Goal: Task Accomplishment & Management: Manage account settings

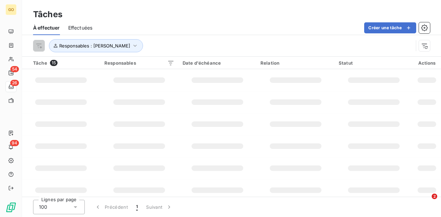
scroll to position [123, 0]
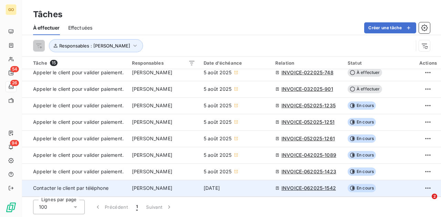
click at [297, 186] on span "INVOICE-062025-1542" at bounding box center [308, 188] width 54 height 7
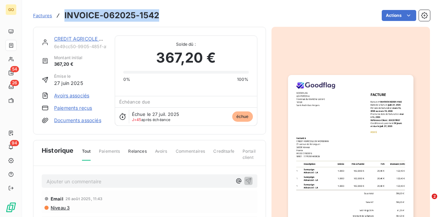
drag, startPoint x: 159, startPoint y: 17, endPoint x: 64, endPoint y: 14, distance: 95.4
click at [64, 14] on div "Factures INVOICE-062025-1542 Actions" at bounding box center [231, 15] width 397 height 14
copy h3 "INVOICE-062025-1542"
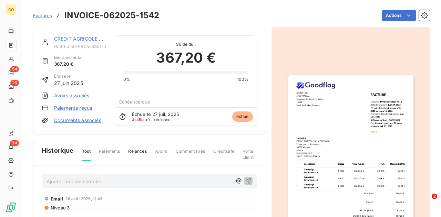
click at [145, 181] on p "Ajouter un commentaire ﻿" at bounding box center [138, 181] width 185 height 9
click at [245, 177] on icon "button" at bounding box center [248, 180] width 7 height 7
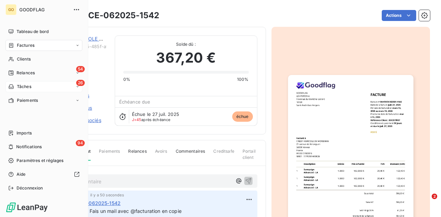
click at [12, 87] on icon at bounding box center [11, 87] width 6 height 6
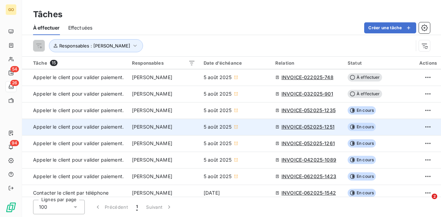
scroll to position [123, 0]
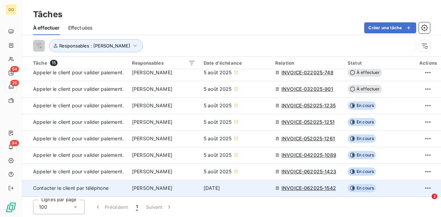
click at [364, 186] on span "En cours" at bounding box center [361, 188] width 28 height 8
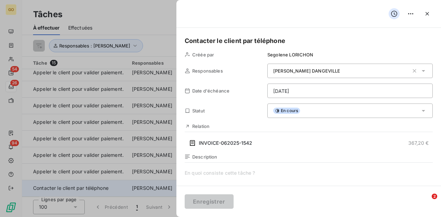
click at [364, 217] on div "Contacter le client par téléphone Créée par [PERSON_NAME] Responsables [PERSON_…" at bounding box center [220, 217] width 441 height 0
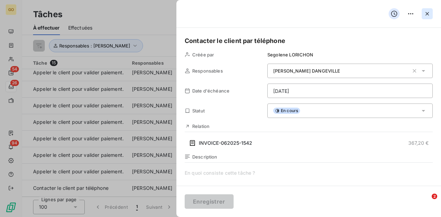
click at [428, 14] on icon "button" at bounding box center [426, 13] width 3 height 3
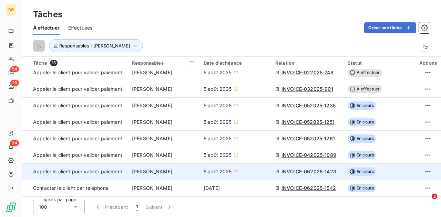
click at [319, 169] on span "INVOICE-062025-1423" at bounding box center [308, 171] width 55 height 7
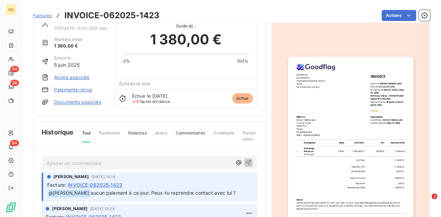
scroll to position [34, 0]
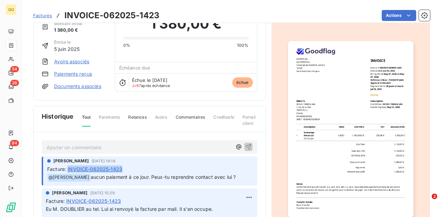
drag, startPoint x: 125, startPoint y: 168, endPoint x: 68, endPoint y: 167, distance: 56.8
click at [68, 167] on div "Facture : INVOICE-062025-1423" at bounding box center [150, 169] width 206 height 7
copy span "INVOICE-062025-1423"
click at [118, 145] on p "Ajouter un commentaire ﻿" at bounding box center [138, 147] width 185 height 9
click at [67, 145] on span "NRP - fais mail aux 3 contacts Hubspot." at bounding box center [92, 147] width 92 height 6
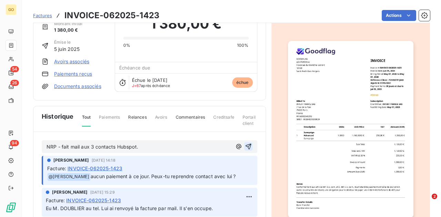
click at [245, 144] on icon "button" at bounding box center [248, 146] width 7 height 7
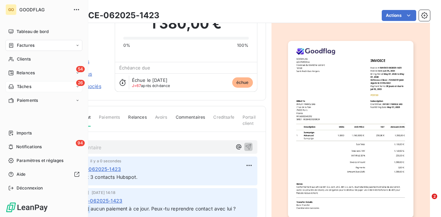
click at [31, 87] on span "Tâches" at bounding box center [24, 87] width 14 height 6
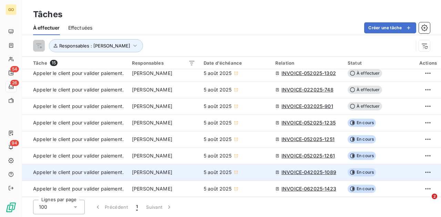
scroll to position [123, 0]
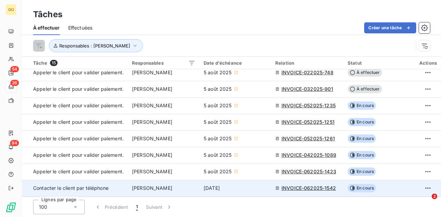
click at [328, 187] on span "INVOICE-062025-1542" at bounding box center [308, 188] width 54 height 7
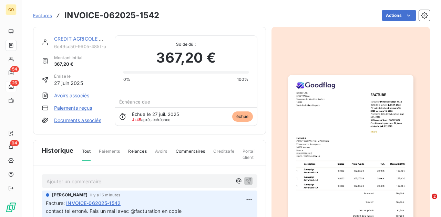
click at [158, 179] on p "Ajouter un commentaire ﻿" at bounding box center [138, 181] width 185 height 9
drag, startPoint x: 86, startPoint y: 180, endPoint x: 32, endPoint y: 182, distance: 54.4
click at [32, 182] on section "Factures INVOICE-062025-1542 Actions CREDIT AGRICOLE DU [GEOGRAPHIC_DATA] 6e49c…" at bounding box center [231, 108] width 419 height 217
click at [245, 180] on icon "button" at bounding box center [248, 180] width 7 height 7
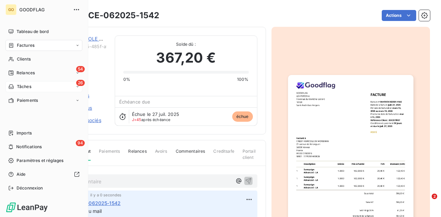
click at [32, 86] on div "26 Tâches" at bounding box center [44, 86] width 77 height 11
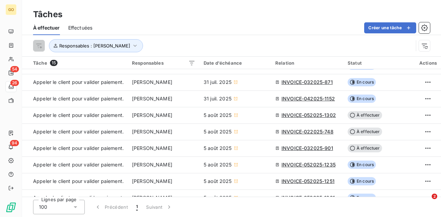
scroll to position [123, 0]
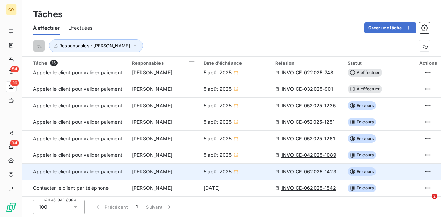
click at [304, 170] on span "INVOICE-062025-1423" at bounding box center [308, 171] width 55 height 7
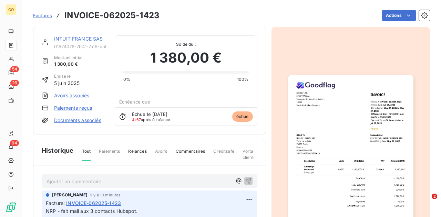
click at [212, 179] on p "Ajouter un commentaire ﻿" at bounding box center [138, 181] width 185 height 9
click at [245, 179] on icon "button" at bounding box center [248, 180] width 7 height 7
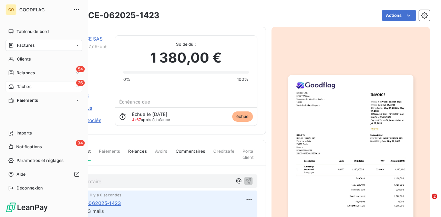
click at [34, 88] on div "26 Tâches" at bounding box center [44, 86] width 77 height 11
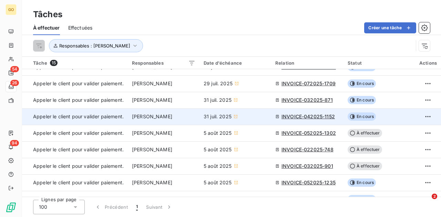
scroll to position [54, 0]
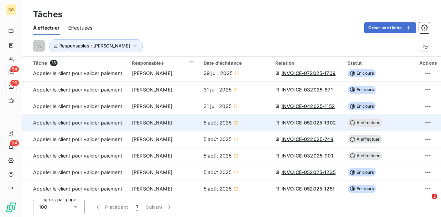
click at [320, 120] on span "INVOICE-052025-1302" at bounding box center [308, 122] width 54 height 7
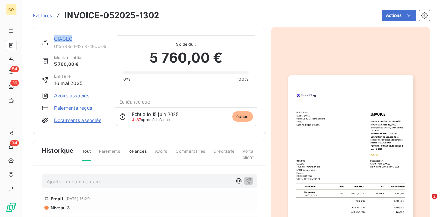
drag, startPoint x: 78, startPoint y: 39, endPoint x: 54, endPoint y: 39, distance: 23.4
click at [54, 39] on div "CIAGEC" at bounding box center [80, 38] width 52 height 7
copy link "CIAGEC"
